Goal: Information Seeking & Learning: Learn about a topic

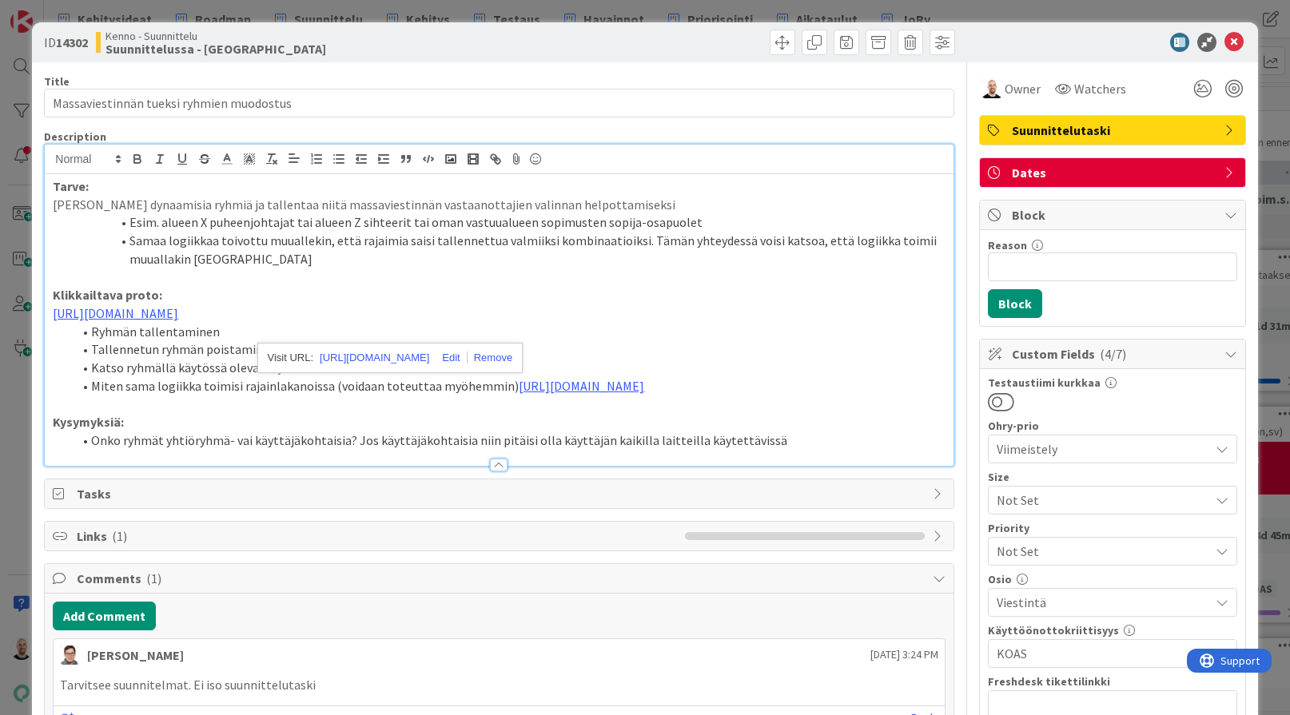
scroll to position [340, 1]
click at [727, 260] on li "Samaa logiikkaa toivottu muuallekin, että rajaimia saisi tallennettua valmiiksi…" at bounding box center [508, 250] width 872 height 36
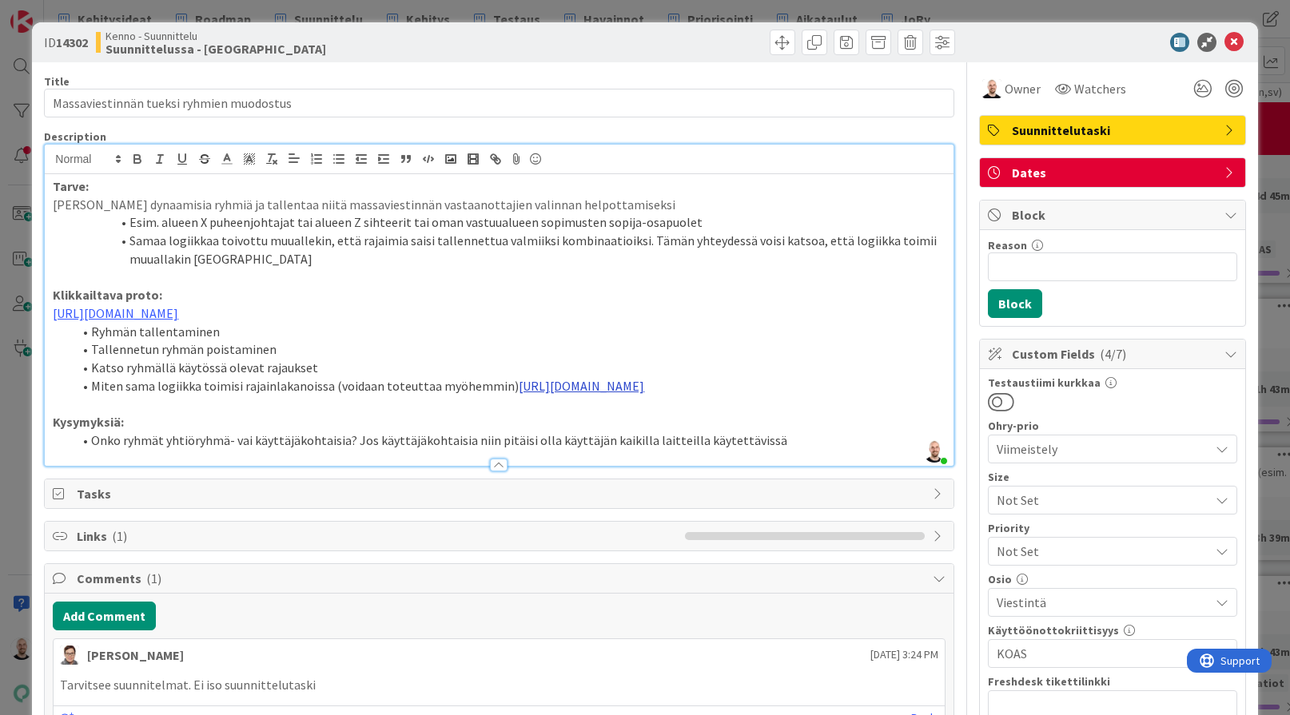
click at [561, 394] on link "[URL][DOMAIN_NAME]" at bounding box center [581, 386] width 125 height 16
click at [479, 462] on link "[URL][DOMAIN_NAME]" at bounding box center [477, 463] width 109 height 21
click at [346, 431] on p "Kysymyksiä:" at bounding box center [499, 422] width 892 height 18
click at [448, 450] on li "Onko ryhmät yhtiöryhmä- vai käyttäjäkohtaisia? Jos käyttäjäkohtaisia niin pitäi…" at bounding box center [508, 440] width 872 height 18
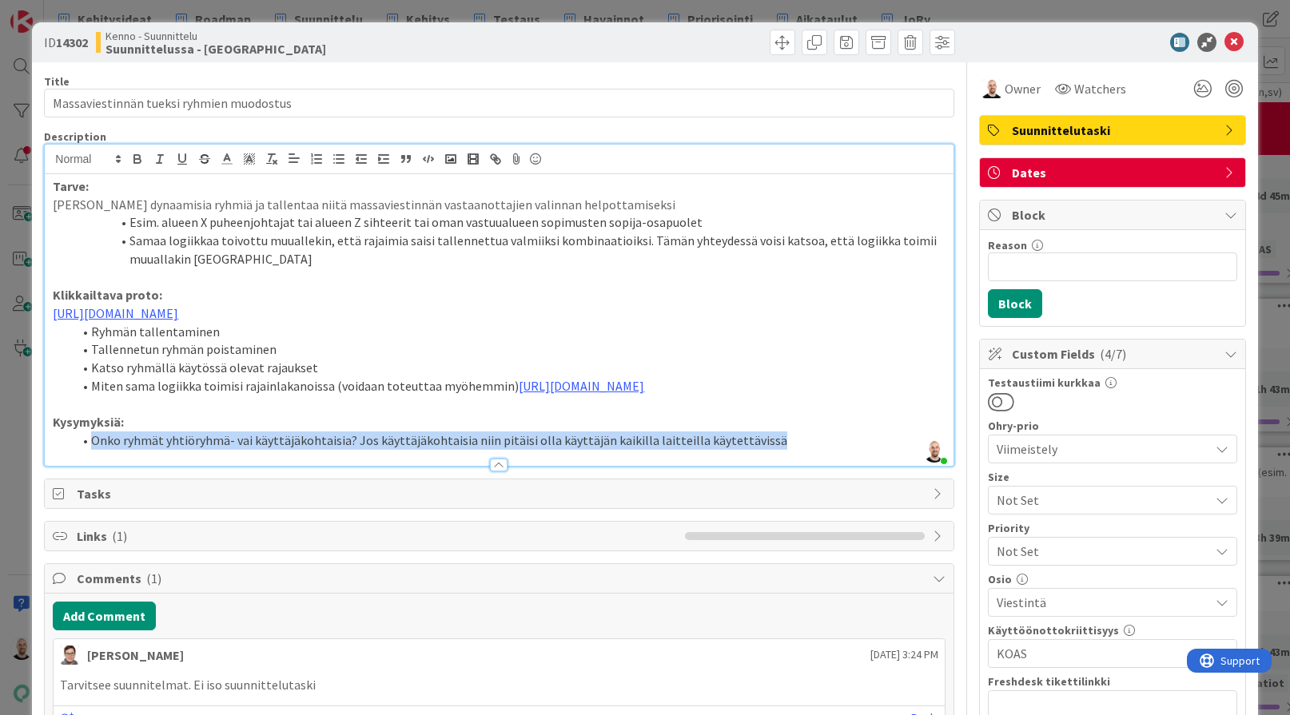
click at [448, 450] on li "Onko ryhmät yhtiöryhmä- vai käyttäjäkohtaisia? Jos käyttäjäkohtaisia niin pitäi…" at bounding box center [508, 440] width 872 height 18
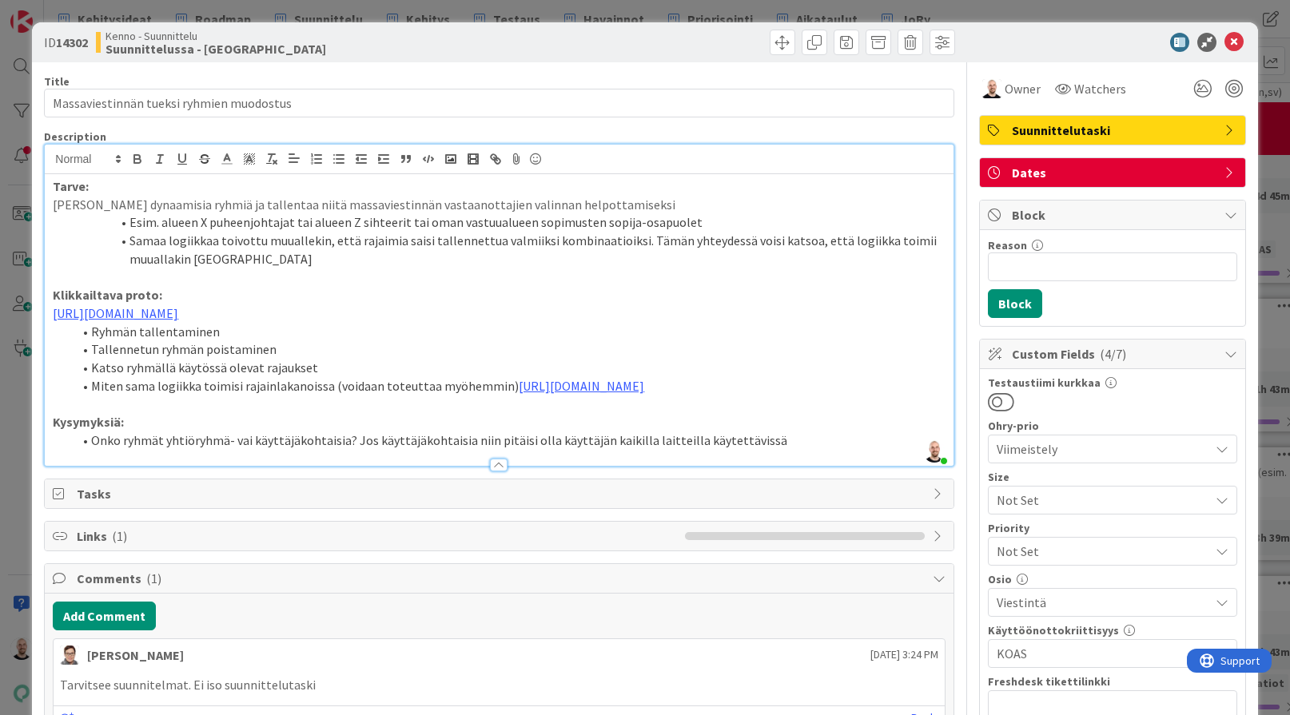
click at [460, 414] on p at bounding box center [499, 404] width 892 height 18
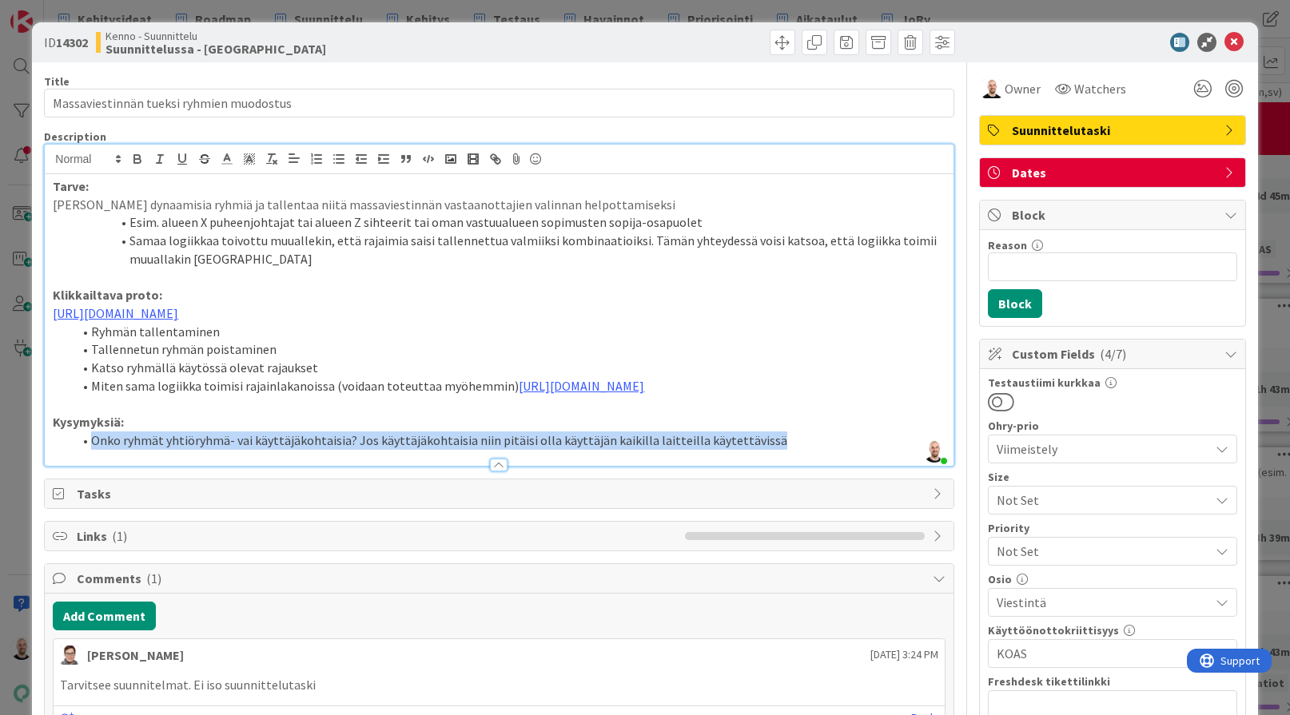
drag, startPoint x: 95, startPoint y: 487, endPoint x: 788, endPoint y: 482, distance: 692.7
click at [788, 450] on li "Onko ryhmät yhtiöryhmä- vai käyttäjäkohtaisia? Jos käyttäjäkohtaisia niin pitäi…" at bounding box center [508, 440] width 872 height 18
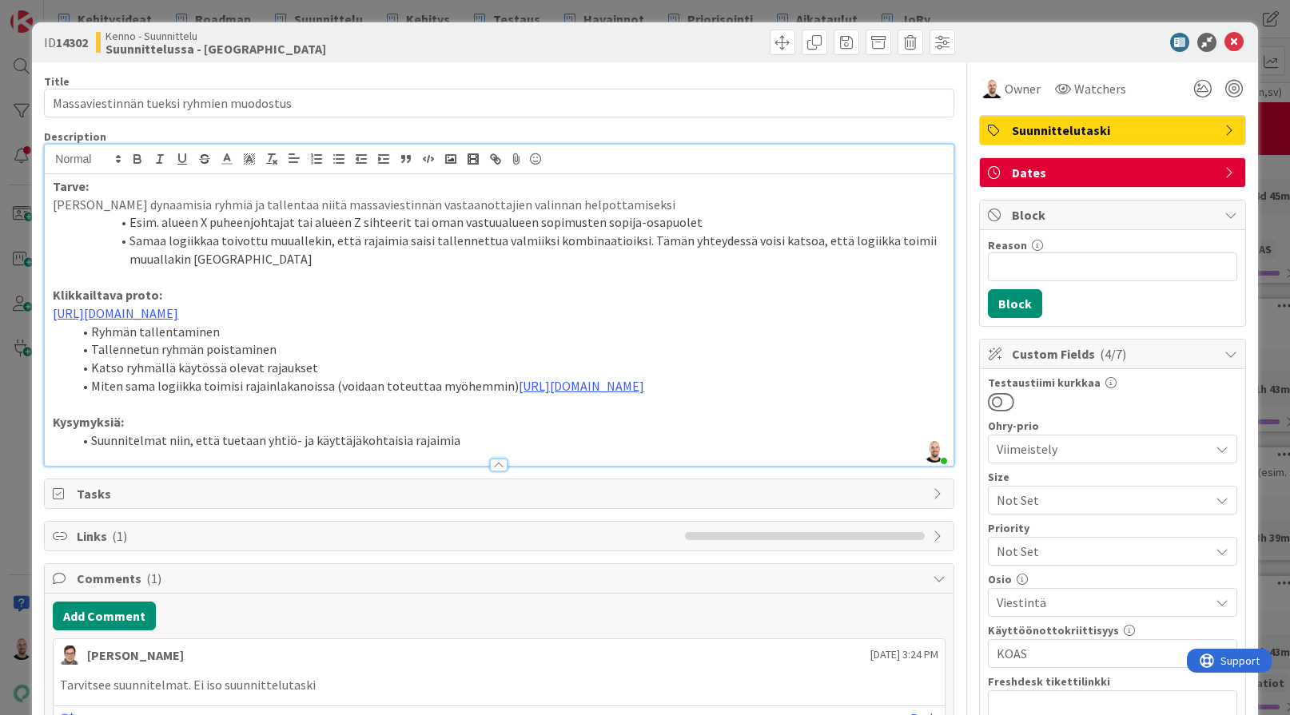
click at [260, 450] on li "Suunnitelmat niin, että tuetaan yhtiö- ja käyttäjäkohtaisia rajaimia" at bounding box center [508, 440] width 872 height 18
click at [468, 450] on li "Suunnitelmat niin, että tuetaan yhtiö- ja käyttäjäkohtaisia rajaimia" at bounding box center [508, 440] width 872 height 18
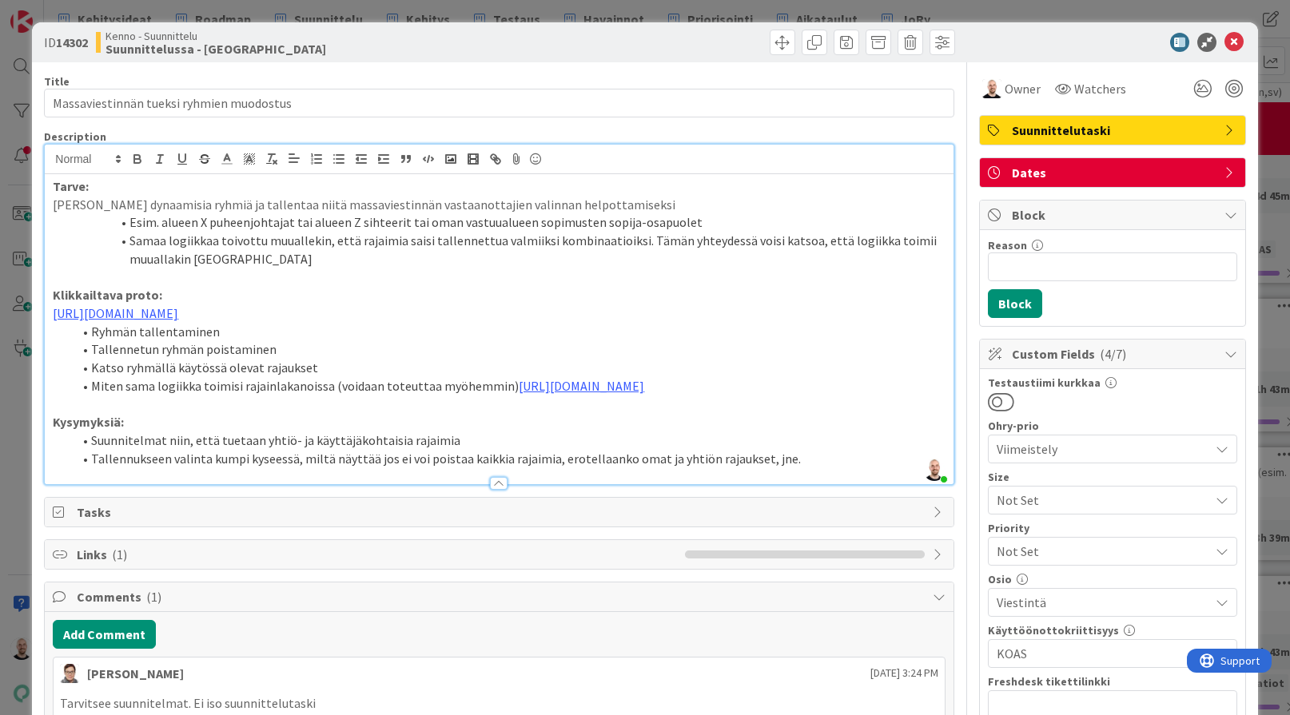
click at [852, 468] on li "Tallennukseen valinta kumpi kyseessä, miltä näyttää jos ei voi poistaa kaikkia …" at bounding box center [508, 459] width 872 height 18
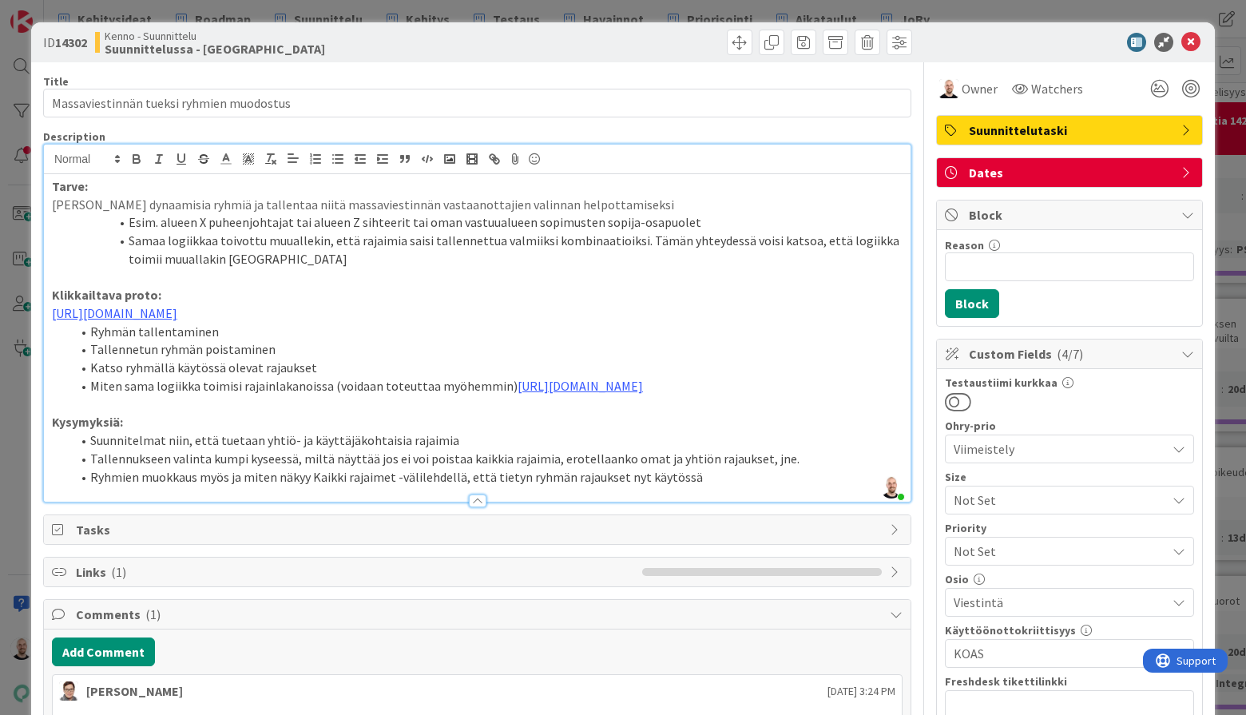
click at [693, 13] on div "ID 14302 Kenno - Suunnittelu Suunnittelussa - Rautalangat Title 40 / 128 Massav…" at bounding box center [623, 357] width 1246 height 715
